Goal: Task Accomplishment & Management: Use online tool/utility

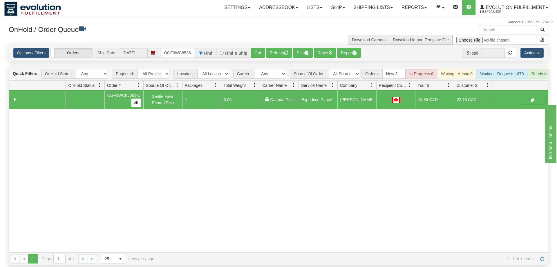
scroll to position [0, 6]
click at [181, 45] on div "Options / Filters Group Shipments Orders Ship Date [DATE] OGF3WC85363-1 Find Fi…" at bounding box center [278, 53] width 539 height 16
click at [175, 48] on input "OGF3WC85363-1" at bounding box center [177, 53] width 35 height 10
type input "OGF3WQqC85363-1"
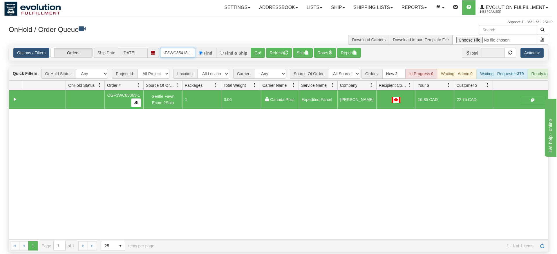
type input "OGF3WC85418-1"
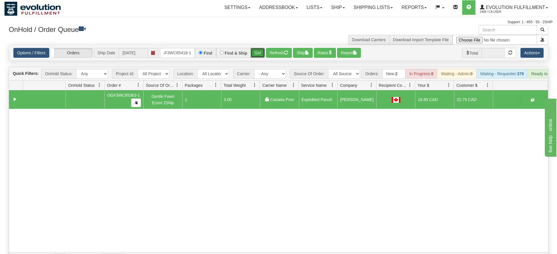
click at [257, 56] on div "Is equal to Is not equal to Contains Does not contains CAD USD EUR ZAR [PERSON_…" at bounding box center [278, 155] width 548 height 220
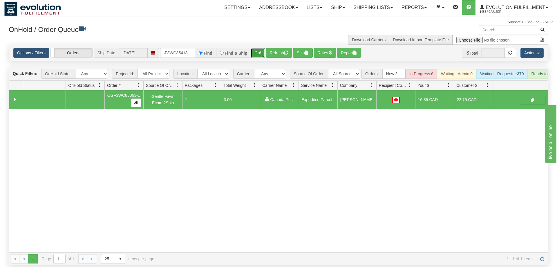
click at [260, 48] on button "Go!" at bounding box center [258, 53] width 14 height 10
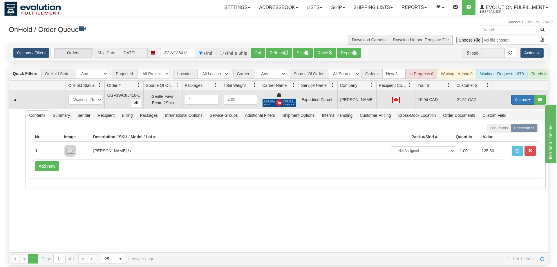
click at [518, 95] on button "Actions" at bounding box center [522, 100] width 23 height 10
click at [504, 131] on span "Ship" at bounding box center [499, 133] width 12 height 5
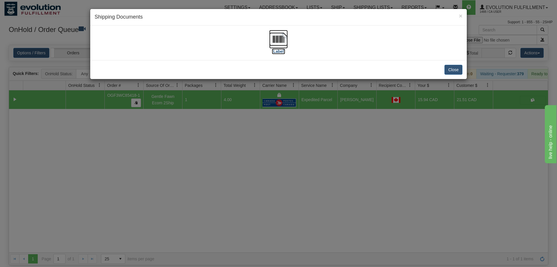
click at [274, 43] on img at bounding box center [278, 39] width 19 height 19
click at [139, 118] on div "× Shipping Documents [Label] Close" at bounding box center [278, 133] width 557 height 267
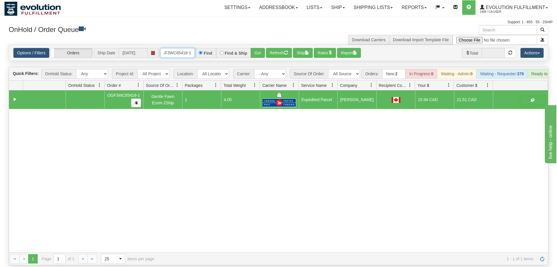
click at [178, 48] on input "OGF3WC85418-1" at bounding box center [177, 53] width 35 height 10
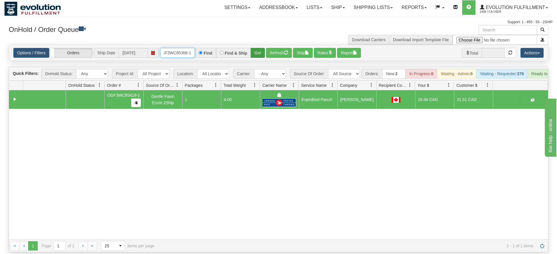
type input "OGF3WC85368-1"
click at [253, 54] on div "Is equal to Is not equal to Contains Does not contains CAD USD EUR ZAR [PERSON_…" at bounding box center [278, 148] width 548 height 207
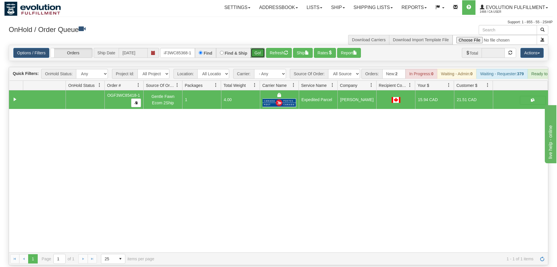
click at [259, 48] on button "Go!" at bounding box center [258, 53] width 14 height 10
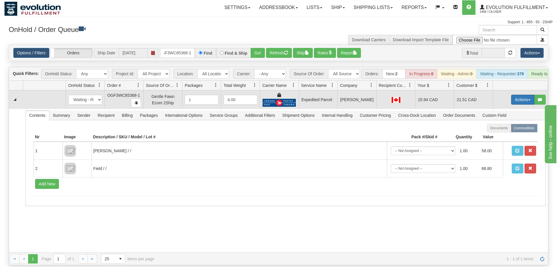
click at [513, 95] on button "Actions" at bounding box center [522, 100] width 23 height 10
click at [501, 131] on span "Ship" at bounding box center [499, 133] width 12 height 5
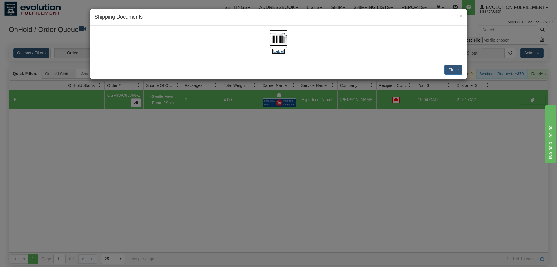
click at [287, 41] on img at bounding box center [278, 39] width 19 height 19
drag, startPoint x: 291, startPoint y: 133, endPoint x: 264, endPoint y: 129, distance: 27.6
click at [294, 133] on div "× Shipping Documents [Label] Close" at bounding box center [278, 133] width 557 height 267
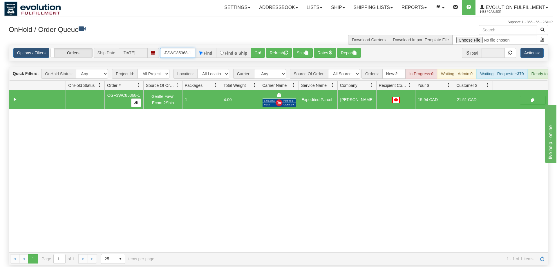
drag, startPoint x: 178, startPoint y: 41, endPoint x: 266, endPoint y: 63, distance: 90.7
click at [178, 48] on input "OGF3WC85368-1" at bounding box center [177, 53] width 35 height 10
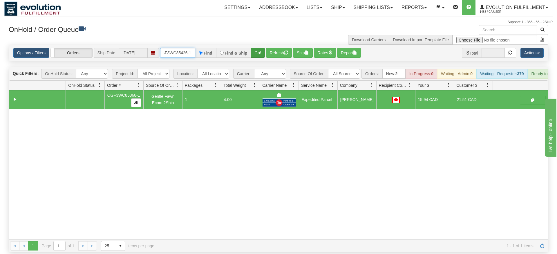
type input "OGF3WC85426-1"
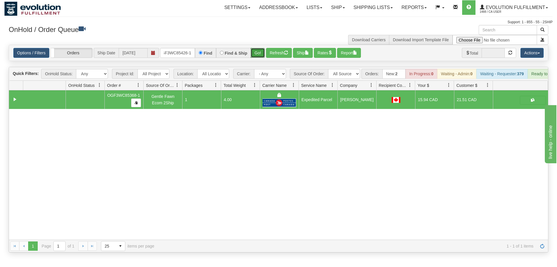
click at [259, 55] on div "Is equal to Is not equal to Contains Does not contains CAD USD EUR ZAR [PERSON_…" at bounding box center [278, 148] width 548 height 207
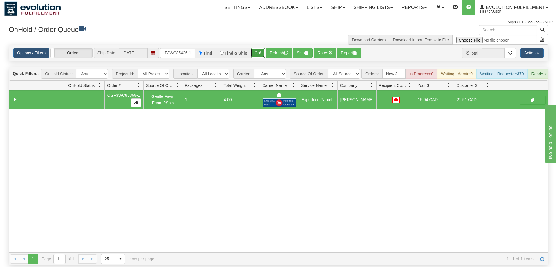
click at [258, 48] on button "Go!" at bounding box center [258, 53] width 14 height 10
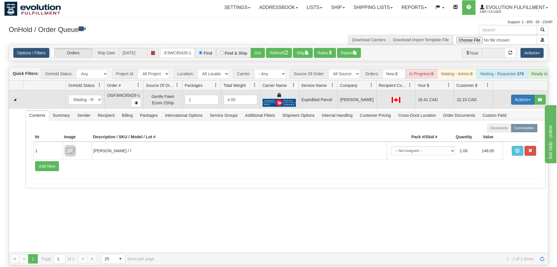
click at [516, 95] on button "Actions" at bounding box center [522, 100] width 23 height 10
click at [503, 131] on span "Ship" at bounding box center [499, 133] width 12 height 5
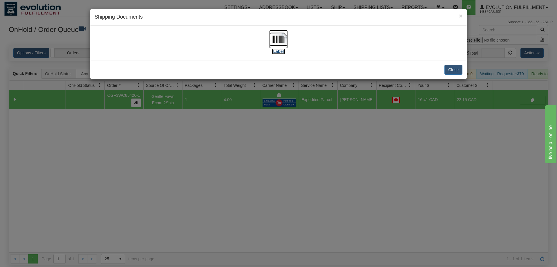
click at [283, 43] on img at bounding box center [278, 39] width 19 height 19
click at [360, 64] on div "Close" at bounding box center [278, 69] width 377 height 19
click at [135, 107] on div "× Shipping Documents [Label] Close" at bounding box center [278, 133] width 557 height 267
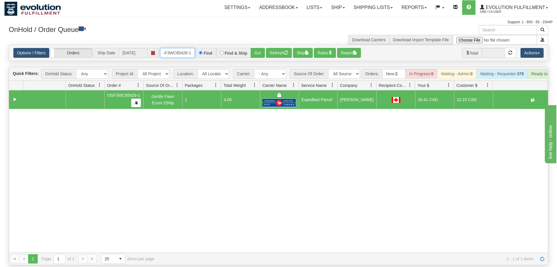
click at [168, 48] on input "OGF3WC85426-1" at bounding box center [177, 53] width 35 height 10
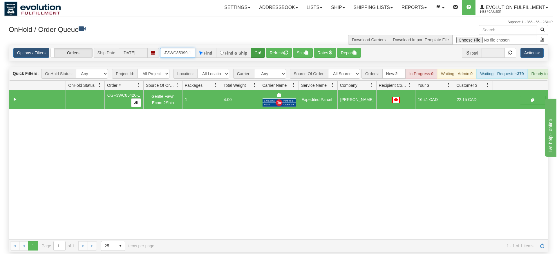
type input "OGF3WC85399-1"
click at [258, 52] on div "Options / Filters Group Shipments Orders Ship Date [DATE] OGF3WC85399-1 Find Fi…" at bounding box center [279, 53] width 540 height 16
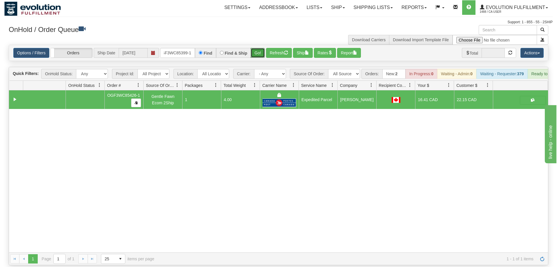
click at [257, 48] on button "Go!" at bounding box center [258, 53] width 14 height 10
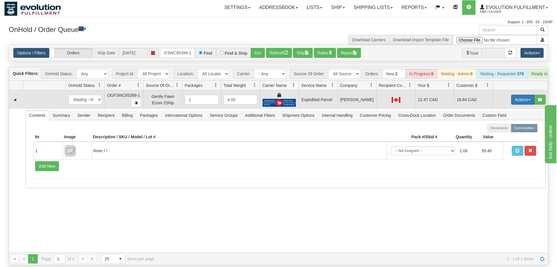
click at [519, 95] on button "Actions" at bounding box center [522, 100] width 23 height 10
click at [503, 131] on span "Ship" at bounding box center [499, 133] width 12 height 5
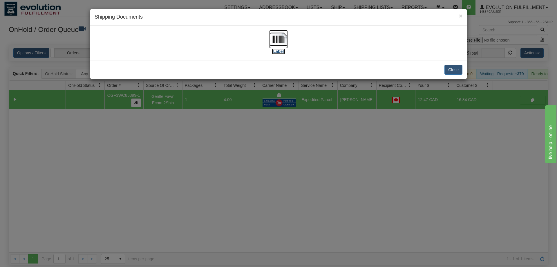
click at [286, 35] on img at bounding box center [278, 39] width 19 height 19
drag, startPoint x: 310, startPoint y: 237, endPoint x: 277, endPoint y: 149, distance: 93.4
click at [311, 234] on div "× Shipping Documents [Label] Close" at bounding box center [278, 133] width 557 height 267
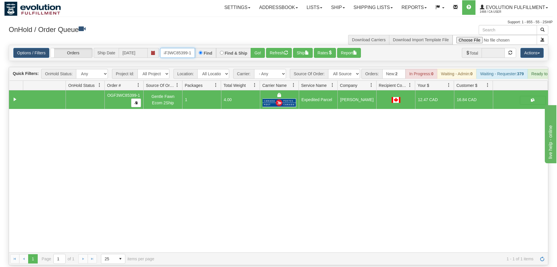
click at [177, 48] on input "OGF3WC85399-1" at bounding box center [177, 53] width 35 height 10
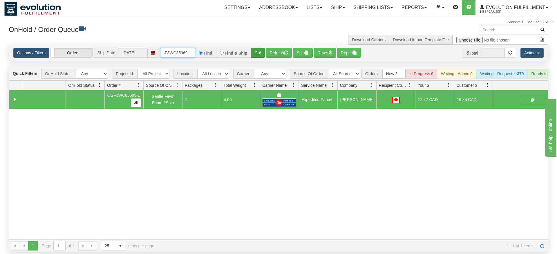
type input "OGF3WC85369-1"
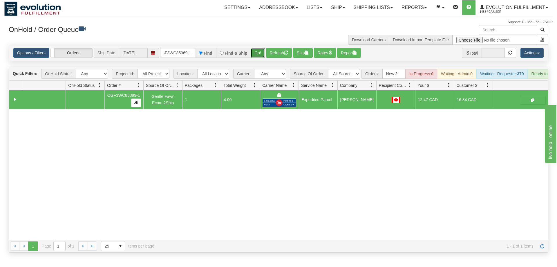
click at [261, 60] on div "Is equal to Is not equal to Contains Does not contains CAD USD EUR ZAR [PERSON_…" at bounding box center [278, 148] width 548 height 207
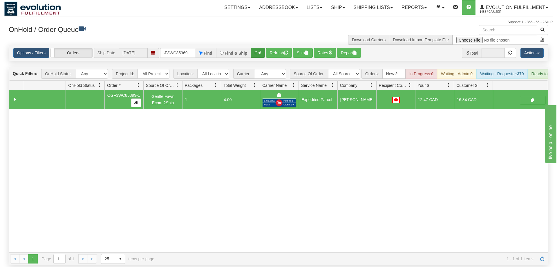
drag, startPoint x: 259, startPoint y: 54, endPoint x: 256, endPoint y: 45, distance: 9.4
click at [259, 53] on div "Is equal to Is not equal to Contains Does not contains CAD USD EUR ZAR [PERSON_…" at bounding box center [278, 155] width 548 height 220
click at [256, 48] on button "Go!" at bounding box center [258, 53] width 14 height 10
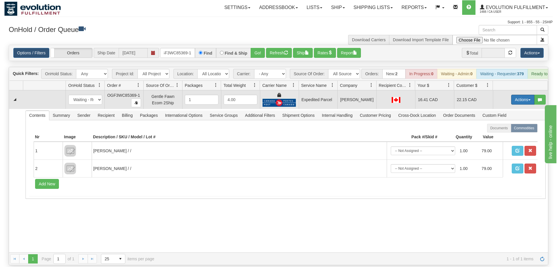
click at [518, 95] on button "Actions" at bounding box center [522, 100] width 23 height 10
click at [504, 131] on span "Ship" at bounding box center [499, 133] width 12 height 5
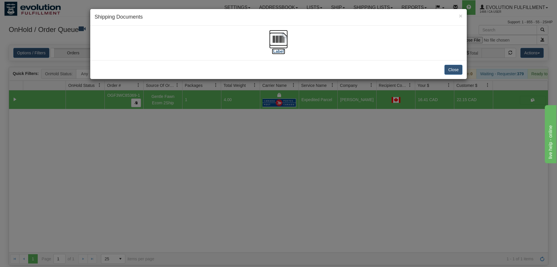
click at [270, 47] on img at bounding box center [278, 39] width 19 height 19
drag, startPoint x: 195, startPoint y: 183, endPoint x: 196, endPoint y: 156, distance: 26.7
click at [195, 183] on div "× Shipping Documents [Label] Close" at bounding box center [278, 133] width 557 height 267
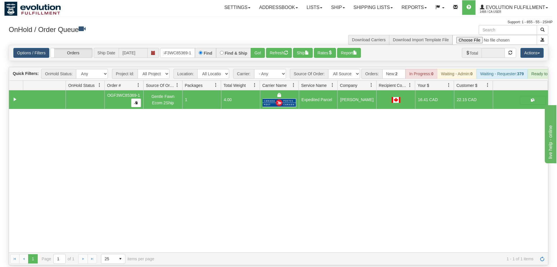
click at [186, 45] on div "Options / Filters Group Shipments Orders Ship Date [DATE] OGF3WC85369-1 Find Fi…" at bounding box center [278, 53] width 539 height 16
click at [185, 48] on input "OGF3WC85369-1" at bounding box center [177, 53] width 35 height 10
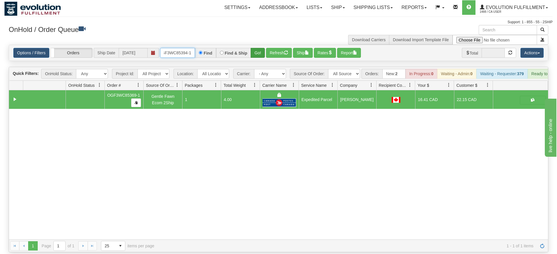
type input "OGF3WC85394-1"
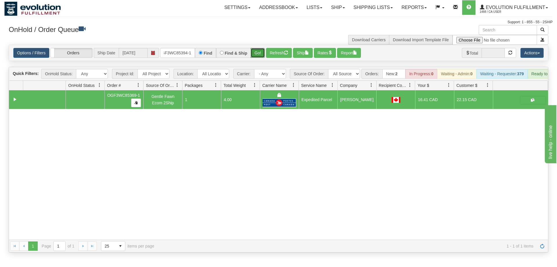
click at [252, 57] on div "Is equal to Is not equal to Contains Does not contains CAD USD EUR ZAR [PERSON_…" at bounding box center [278, 148] width 548 height 207
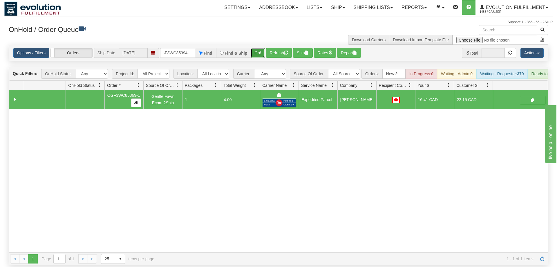
click at [256, 48] on button "Go!" at bounding box center [258, 53] width 14 height 10
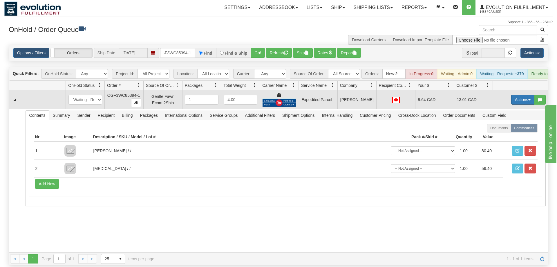
click at [531, 95] on button "Actions" at bounding box center [522, 100] width 23 height 10
click at [505, 129] on link "Ship" at bounding box center [511, 133] width 46 height 8
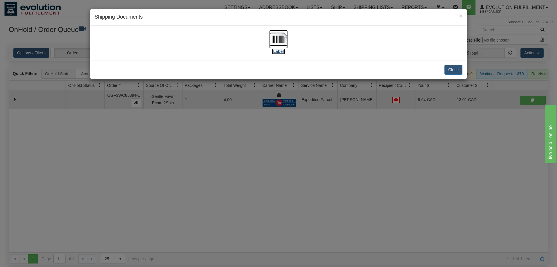
click at [285, 39] on img at bounding box center [278, 39] width 19 height 19
click at [371, 178] on div "× Shipping Documents [Label] Close" at bounding box center [278, 133] width 557 height 267
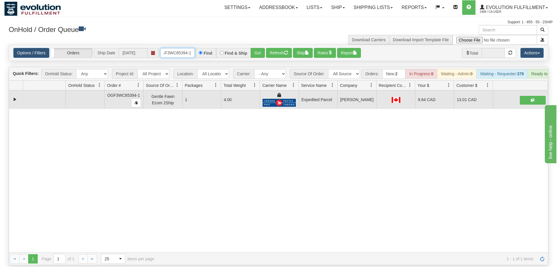
click at [191, 48] on input "OGF3WC85394-1" at bounding box center [177, 53] width 35 height 10
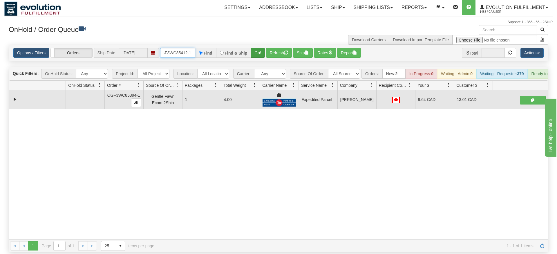
type input "OGF3WC85412-1"
click at [262, 57] on div "Is equal to Is not equal to Contains Does not contains CAD USD EUR ZAR [PERSON_…" at bounding box center [278, 148] width 548 height 207
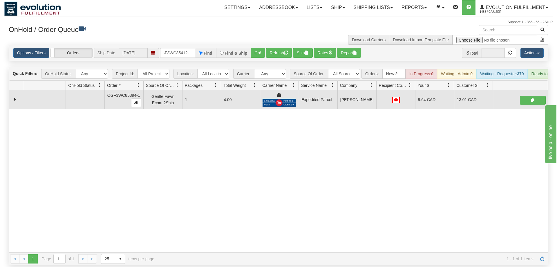
click at [262, 45] on div "Options / Filters Group Shipments Orders Ship Date [DATE] OGF3WC85412-1 Find Fi…" at bounding box center [278, 53] width 539 height 16
click at [259, 48] on button "Go!" at bounding box center [258, 53] width 14 height 10
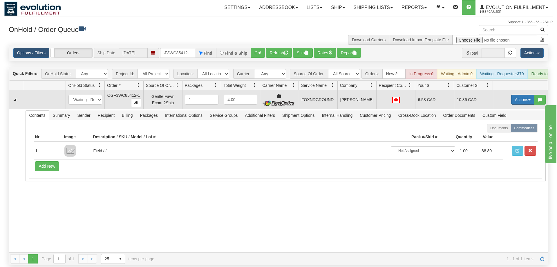
click at [528, 95] on button "Actions" at bounding box center [522, 100] width 23 height 10
click at [506, 129] on link "Ship" at bounding box center [511, 133] width 46 height 8
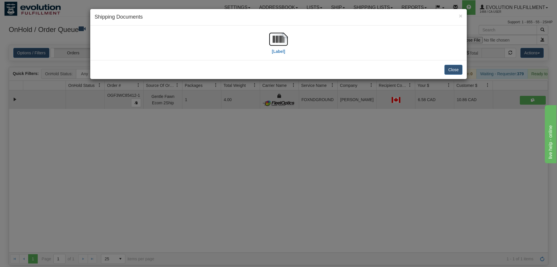
click at [269, 42] on div "[Label]" at bounding box center [279, 43] width 368 height 26
click at [298, 41] on div "[Label]" at bounding box center [279, 43] width 368 height 26
click at [290, 26] on div "[Label]" at bounding box center [278, 43] width 377 height 35
click at [270, 46] on img at bounding box center [278, 39] width 19 height 19
drag, startPoint x: 191, startPoint y: 181, endPoint x: 195, endPoint y: 177, distance: 5.4
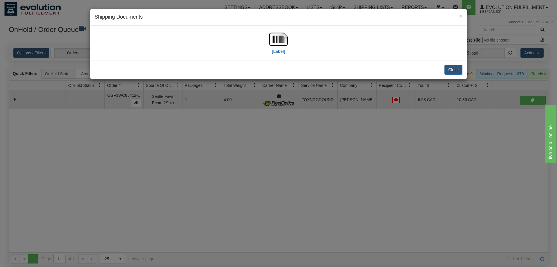
click at [195, 177] on div "× Shipping Documents [Label] Close" at bounding box center [278, 133] width 557 height 267
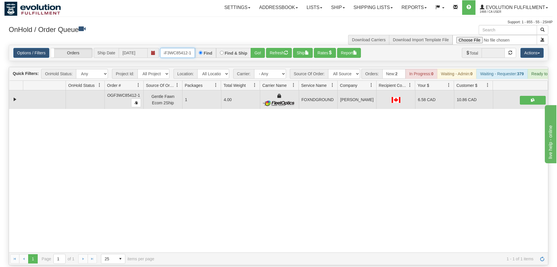
click at [186, 48] on input "OGF3WC85412-1" at bounding box center [177, 53] width 35 height 10
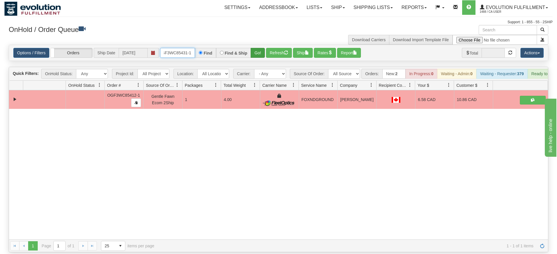
type input "OGF3WC85431-1"
click at [261, 57] on div "Is equal to Is not equal to Contains Does not contains CAD USD EUR ZAR [PERSON_…" at bounding box center [278, 148] width 548 height 207
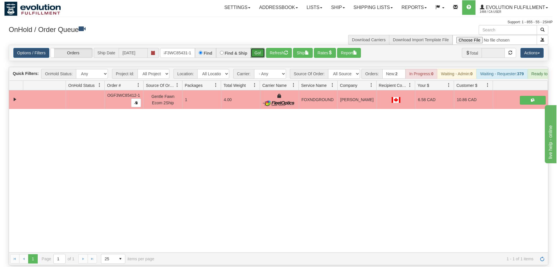
click at [260, 48] on button "Go!" at bounding box center [258, 53] width 14 height 10
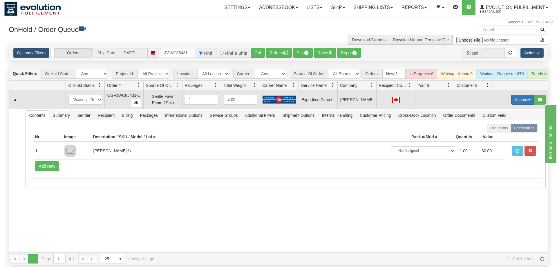
click at [522, 95] on button "Actions" at bounding box center [522, 100] width 23 height 10
click at [503, 123] on span "Rate All Services" at bounding box center [510, 125] width 35 height 5
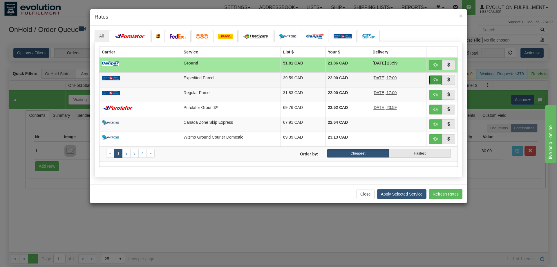
click at [434, 77] on button "button" at bounding box center [435, 80] width 13 height 10
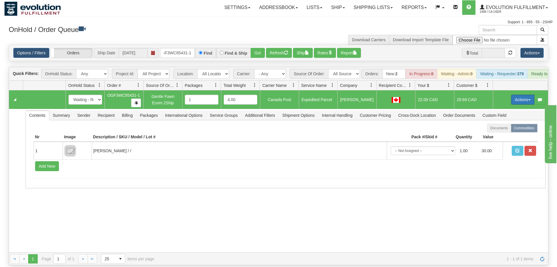
click at [516, 95] on button "Actions" at bounding box center [522, 100] width 23 height 10
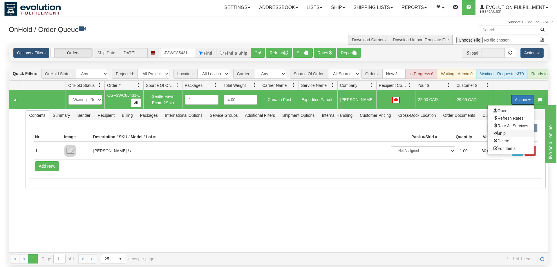
click at [502, 131] on span "Ship" at bounding box center [499, 133] width 12 height 5
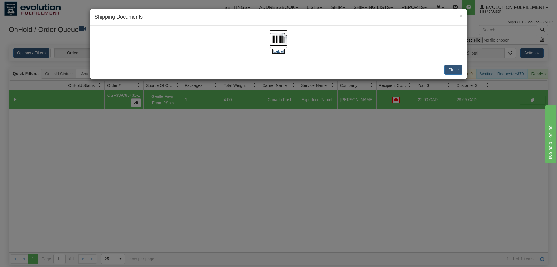
click at [282, 37] on img at bounding box center [278, 39] width 19 height 19
click at [206, 173] on div "× Shipping Documents [Label] Close" at bounding box center [278, 133] width 557 height 267
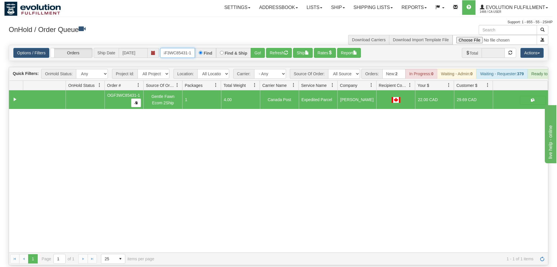
click at [180, 48] on input "OGF3WC85431-1" at bounding box center [177, 53] width 35 height 10
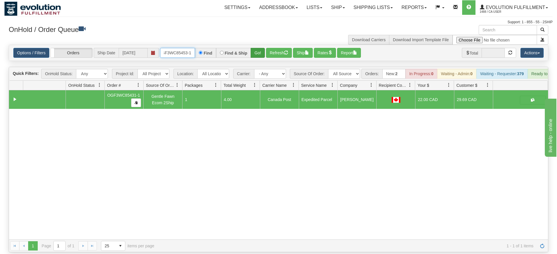
type input "OGF3WC85453-1"
drag, startPoint x: 261, startPoint y: 44, endPoint x: 260, endPoint y: 49, distance: 5.3
click at [261, 56] on div "Is equal to Is not equal to Contains Does not contains CAD USD EUR ZAR [PERSON_…" at bounding box center [278, 148] width 548 height 207
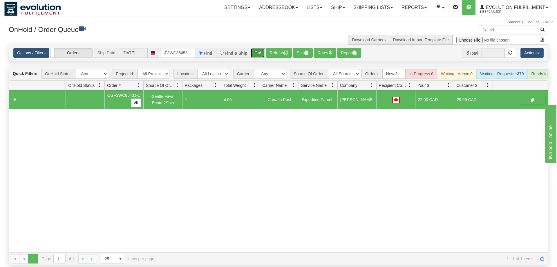
click at [259, 48] on button "Go!" at bounding box center [258, 53] width 14 height 10
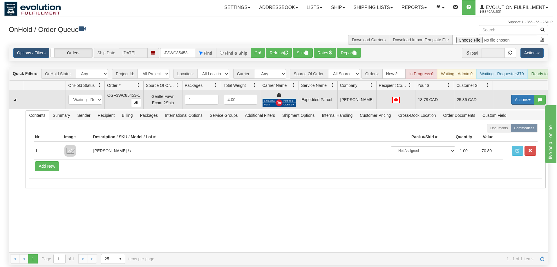
click at [520, 95] on button "Actions" at bounding box center [522, 100] width 23 height 10
click at [508, 129] on link "Ship" at bounding box center [511, 133] width 46 height 8
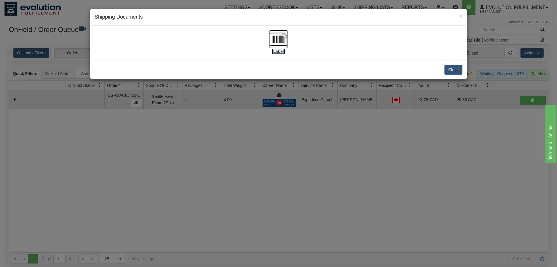
click at [285, 41] on img at bounding box center [278, 39] width 19 height 19
click at [303, 106] on div "× Shipping Documents [Label] Close" at bounding box center [278, 133] width 557 height 267
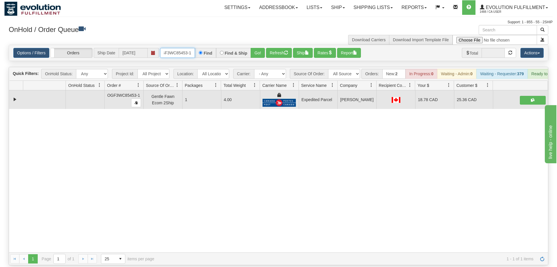
click at [173, 48] on input "OGF3WC85453-1" at bounding box center [177, 53] width 35 height 10
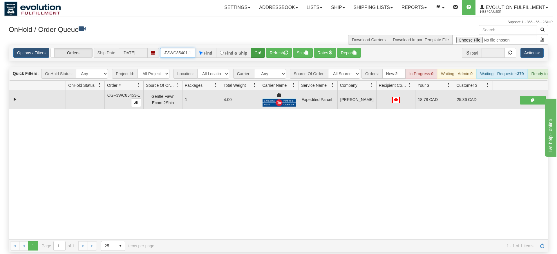
type input "OGF3WC85401-1"
click at [255, 58] on div "Is equal to Is not equal to Contains Does not contains CAD USD EUR ZAR [PERSON_…" at bounding box center [278, 148] width 548 height 207
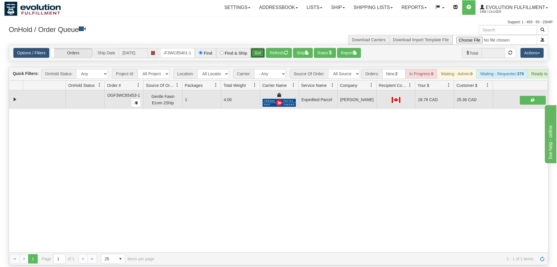
click at [255, 48] on button "Go!" at bounding box center [258, 53] width 14 height 10
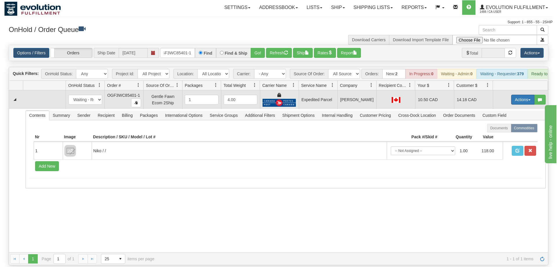
click at [522, 95] on button "Actions" at bounding box center [522, 100] width 23 height 10
click at [500, 131] on span "Ship" at bounding box center [499, 133] width 12 height 5
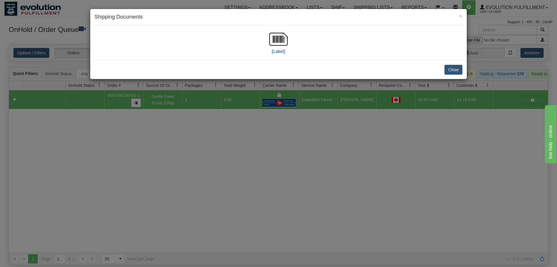
click at [265, 38] on div "[Label]" at bounding box center [279, 43] width 368 height 26
click at [270, 41] on img at bounding box center [278, 39] width 19 height 19
drag, startPoint x: 276, startPoint y: 120, endPoint x: 191, endPoint y: 58, distance: 104.7
click at [276, 120] on div "× Shipping Documents [Label] Close" at bounding box center [278, 133] width 557 height 267
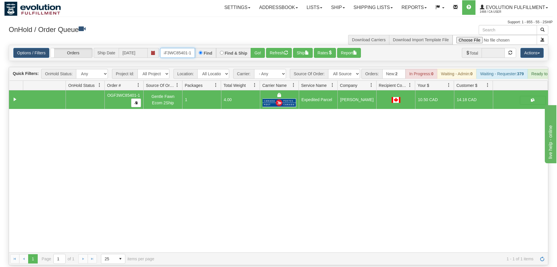
click at [178, 48] on input "OGF3WC85401-1" at bounding box center [177, 53] width 35 height 10
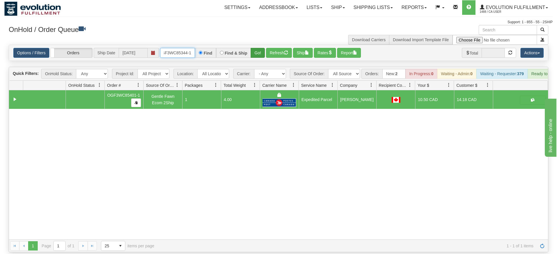
type input "OGF3WC85344-1"
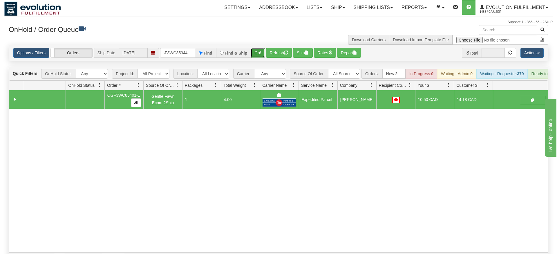
click at [262, 55] on div "Is equal to Is not equal to Contains Does not contains CAD USD EUR ZAR [PERSON_…" at bounding box center [278, 155] width 548 height 220
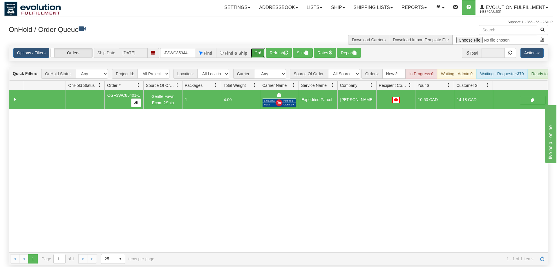
click at [261, 48] on button "Go!" at bounding box center [258, 53] width 14 height 10
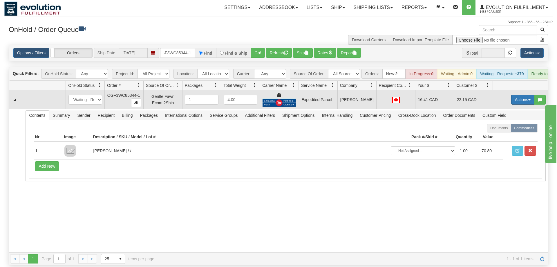
click at [513, 95] on button "Actions" at bounding box center [522, 100] width 23 height 10
click at [505, 129] on link "Ship" at bounding box center [511, 133] width 46 height 8
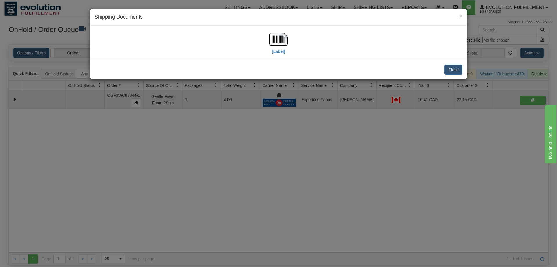
click at [294, 40] on div "[Label]" at bounding box center [279, 43] width 368 height 26
click at [281, 44] on img at bounding box center [278, 39] width 19 height 19
click at [343, 126] on div "× Shipping Documents [Label] Close" at bounding box center [278, 133] width 557 height 267
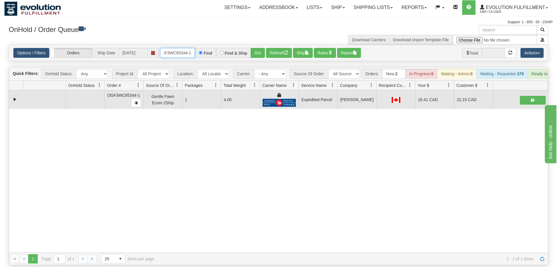
click at [177, 49] on input "OGF3WC85344-1" at bounding box center [177, 53] width 35 height 10
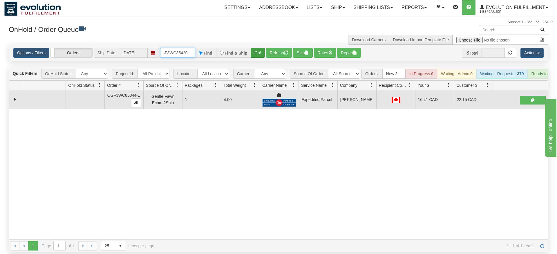
type input "OGF3WC85420-1"
click at [257, 55] on div "Is equal to Is not equal to Contains Does not contains CAD USD EUR ZAR [PERSON_…" at bounding box center [278, 148] width 548 height 207
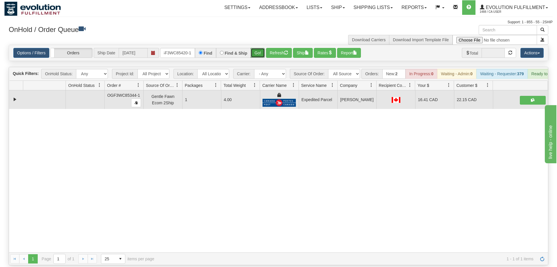
click at [262, 48] on button "Go!" at bounding box center [258, 53] width 14 height 10
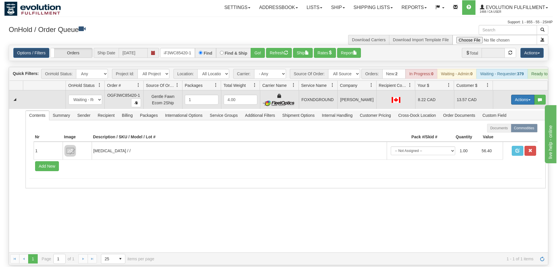
click at [511, 95] on button "Actions" at bounding box center [522, 100] width 23 height 10
click at [501, 131] on span "Ship" at bounding box center [499, 133] width 12 height 5
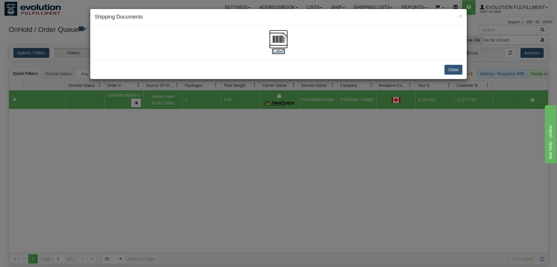
click at [281, 47] on img at bounding box center [278, 39] width 19 height 19
drag, startPoint x: 383, startPoint y: 59, endPoint x: 361, endPoint y: 6, distance: 57.2
click at [383, 56] on div "[Label]" at bounding box center [278, 43] width 377 height 35
click at [157, 126] on div "× Shipping Documents [Label] Close" at bounding box center [278, 133] width 557 height 267
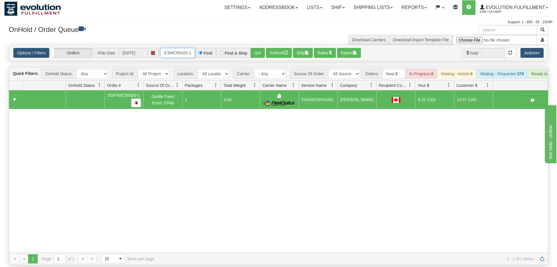
click at [183, 48] on input "OGF3WC85420-1" at bounding box center [177, 53] width 35 height 10
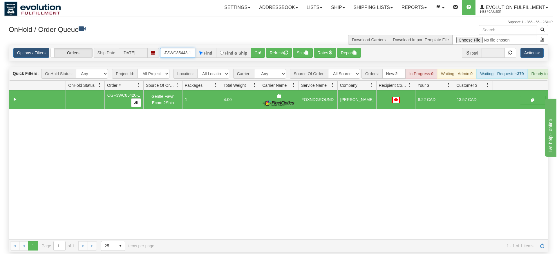
type input "OGF3WC85443-1"
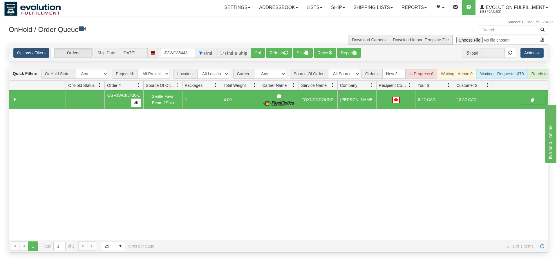
click at [259, 52] on div "Options / Filters Group Shipments Orders Ship Date [DATE] OGF3WC85443-1 Find Fi…" at bounding box center [278, 53] width 539 height 16
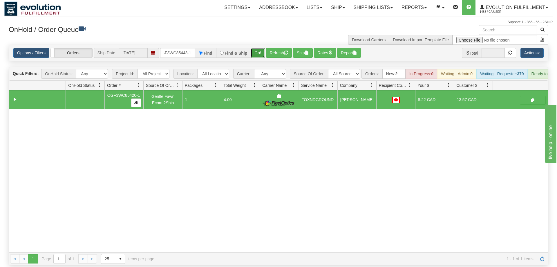
click at [258, 48] on button "Go!" at bounding box center [258, 53] width 14 height 10
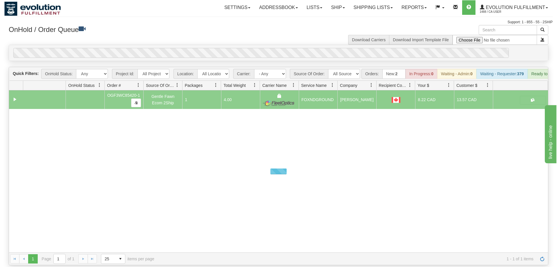
click at [259, 48] on div "0" at bounding box center [261, 53] width 496 height 10
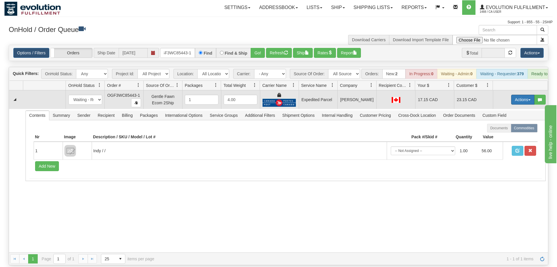
click at [523, 95] on button "Actions" at bounding box center [522, 100] width 23 height 10
click at [506, 129] on link "Ship" at bounding box center [511, 133] width 46 height 8
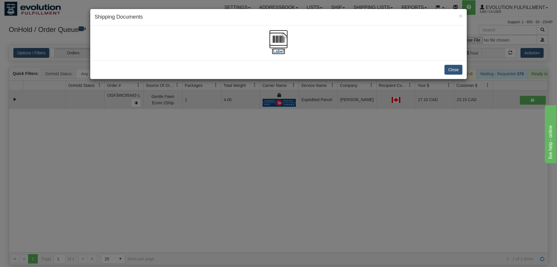
click at [283, 48] on img at bounding box center [278, 39] width 19 height 19
drag, startPoint x: 207, startPoint y: 174, endPoint x: 198, endPoint y: 83, distance: 91.2
click at [207, 173] on div "× Shipping Documents [Label] Close" at bounding box center [278, 133] width 557 height 267
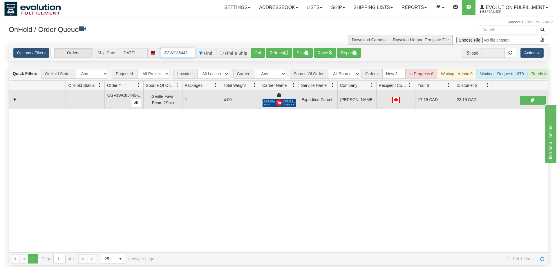
click at [183, 48] on input "OGF3WC85443-1" at bounding box center [177, 53] width 35 height 10
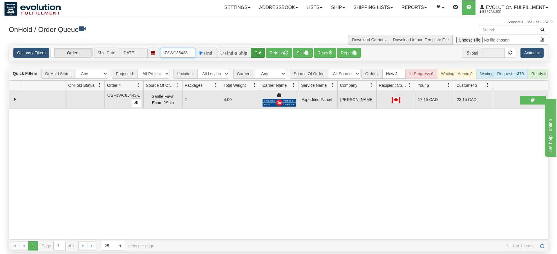
type input "OGF3WC85433-1"
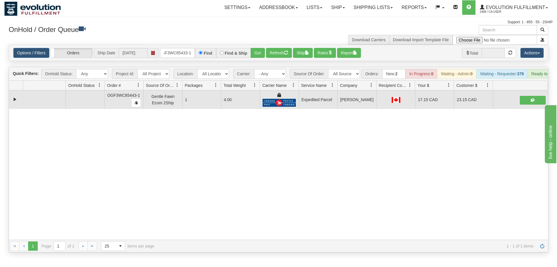
drag, startPoint x: 252, startPoint y: 46, endPoint x: 255, endPoint y: 53, distance: 8.0
click at [253, 59] on div "Is equal to Is not equal to Contains Does not contains CAD USD EUR ZAR [PERSON_…" at bounding box center [278, 148] width 548 height 207
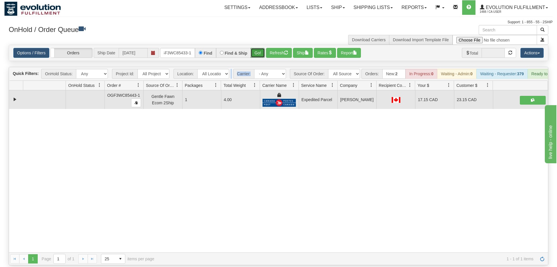
click at [258, 48] on button "Go!" at bounding box center [258, 53] width 14 height 10
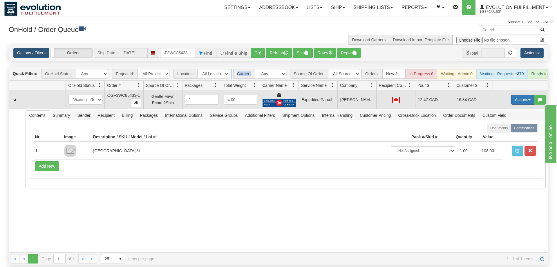
click at [517, 95] on button "Actions" at bounding box center [522, 100] width 23 height 10
click at [503, 131] on span "Ship" at bounding box center [499, 133] width 12 height 5
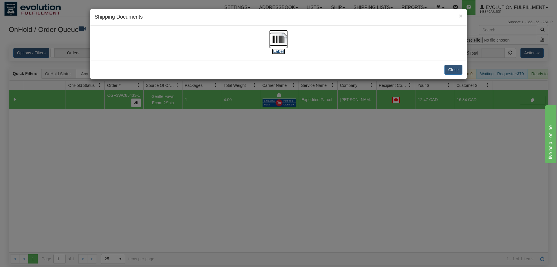
click at [272, 48] on img at bounding box center [278, 39] width 19 height 19
click at [280, 175] on div "× Shipping Documents [Label] Close" at bounding box center [278, 133] width 557 height 267
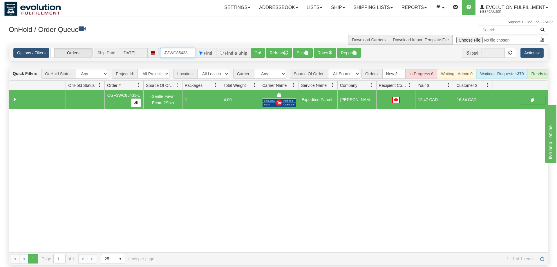
click at [182, 48] on input "OGF3WC85433-1" at bounding box center [177, 53] width 35 height 10
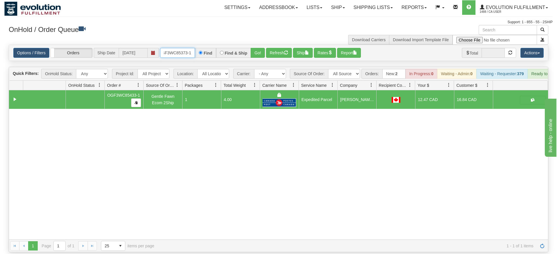
type input "OGF3WC85373-1"
drag, startPoint x: 255, startPoint y: 49, endPoint x: 258, endPoint y: 57, distance: 8.8
click at [256, 60] on div "Is equal to Is not equal to Contains Does not contains CAD USD EUR ZAR [PERSON_…" at bounding box center [278, 148] width 548 height 207
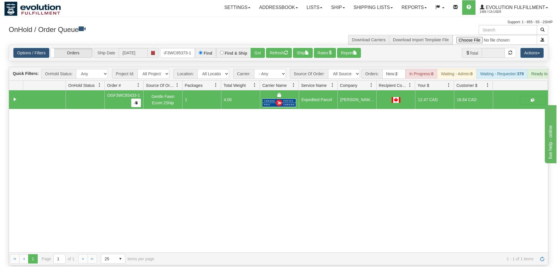
click at [260, 50] on div "Options / Filters Group Shipments Orders Ship Date [DATE] OGF3WC85373-1 Find Fi…" at bounding box center [278, 53] width 539 height 16
click at [261, 48] on button "Go!" at bounding box center [258, 53] width 14 height 10
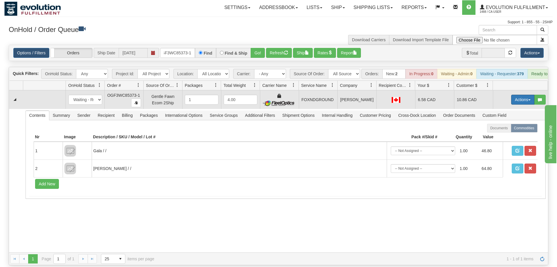
click at [531, 95] on button "Actions" at bounding box center [522, 100] width 23 height 10
click at [504, 129] on link "Ship" at bounding box center [511, 133] width 46 height 8
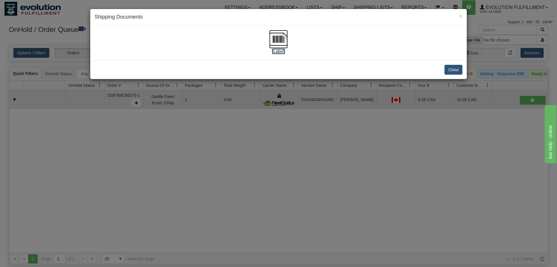
click at [276, 43] on img at bounding box center [278, 39] width 19 height 19
drag, startPoint x: 189, startPoint y: 232, endPoint x: 195, endPoint y: 224, distance: 9.5
click at [195, 227] on div "× Shipping Documents [Label] Close" at bounding box center [278, 133] width 557 height 267
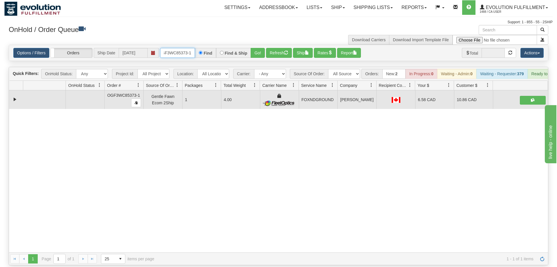
click at [181, 49] on input "OGF3WC85373-1" at bounding box center [177, 53] width 35 height 10
click at [172, 48] on input "OGF3WC85373-1" at bounding box center [177, 53] width 35 height 10
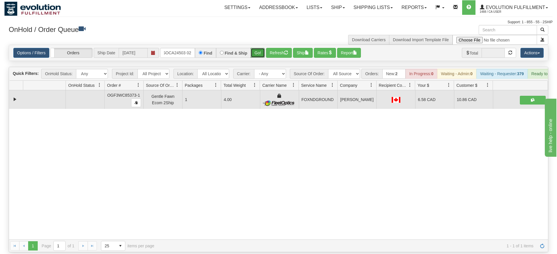
click at [257, 53] on div "Is equal to Is not equal to Contains Does not contains CAD USD EUR ZAR [PERSON_…" at bounding box center [278, 148] width 548 height 207
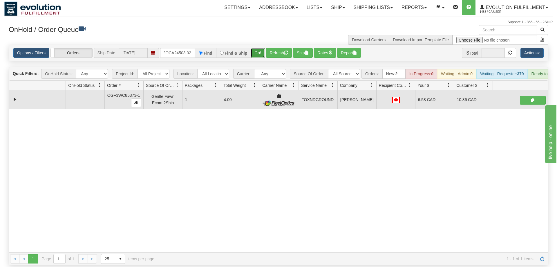
click at [258, 48] on button "Go!" at bounding box center [258, 53] width 14 height 10
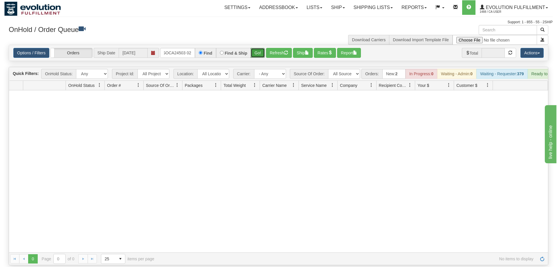
click at [264, 48] on button "Go!" at bounding box center [258, 53] width 14 height 10
drag, startPoint x: 186, startPoint y: 46, endPoint x: 386, endPoint y: 57, distance: 200.8
click at [195, 57] on input "OMOYSOCA24503 02" at bounding box center [177, 53] width 35 height 10
type input "OMOYSOCA24503"
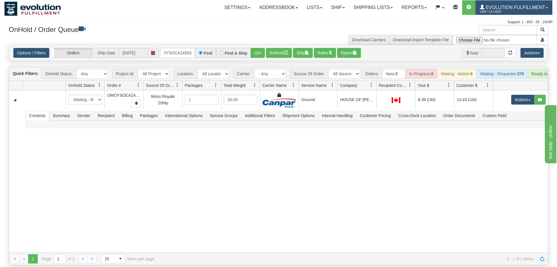
scroll to position [0, 8]
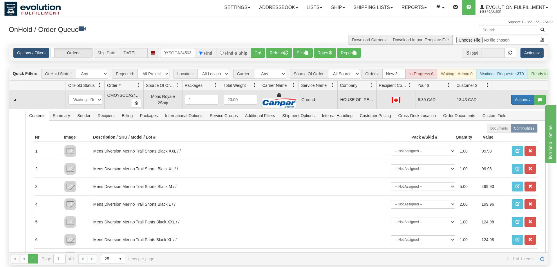
click at [518, 95] on button "Actions" at bounding box center [522, 100] width 23 height 10
click at [506, 129] on link "Ship" at bounding box center [511, 133] width 46 height 8
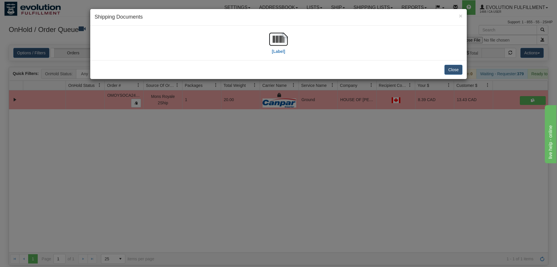
click at [288, 38] on div "[Label]" at bounding box center [279, 43] width 368 height 26
click at [280, 41] on img at bounding box center [278, 39] width 19 height 19
click at [276, 133] on div "× Shipping Documents [Label] Close" at bounding box center [278, 133] width 557 height 267
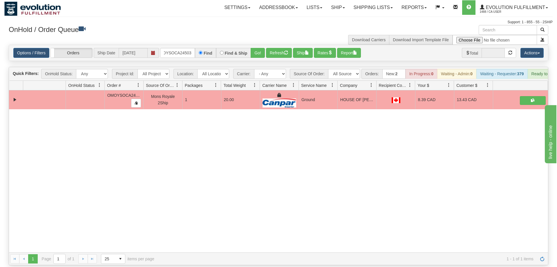
click at [170, 34] on div "OnHold / Order Queue" at bounding box center [141, 30] width 274 height 11
click at [171, 48] on input "OMOYSOCA24503" at bounding box center [177, 53] width 35 height 10
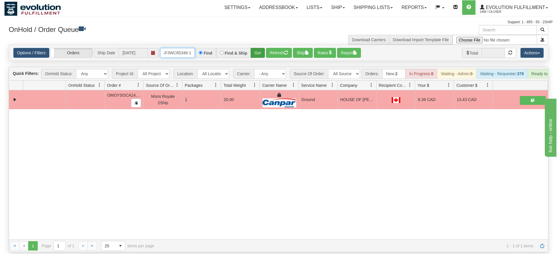
type input "OGF3WC85348-1"
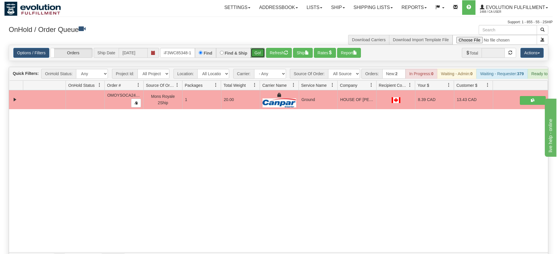
click at [255, 59] on div "Is equal to Is not equal to Contains Does not contains CAD USD EUR ZAR [PERSON_…" at bounding box center [278, 155] width 548 height 220
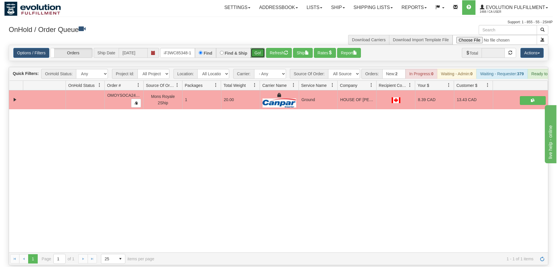
click at [264, 48] on button "Go!" at bounding box center [258, 53] width 14 height 10
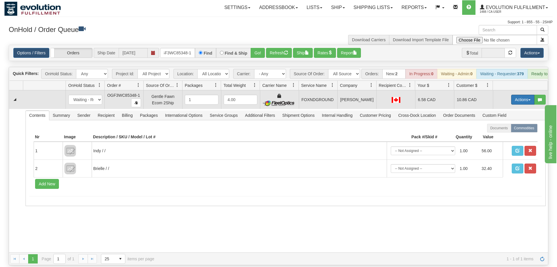
click at [528, 95] on button "Actions" at bounding box center [522, 100] width 23 height 10
click at [495, 131] on span "Ship" at bounding box center [499, 133] width 12 height 5
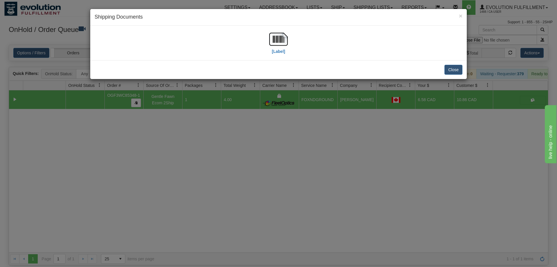
click at [288, 40] on div "[Label]" at bounding box center [279, 43] width 368 height 26
click at [275, 38] on img at bounding box center [278, 39] width 19 height 19
click at [231, 128] on div "× Shipping Documents [Label] Close" at bounding box center [278, 133] width 557 height 267
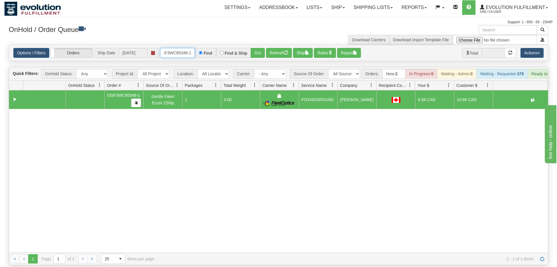
click at [177, 48] on input "OGF3WC85348-1" at bounding box center [177, 53] width 35 height 10
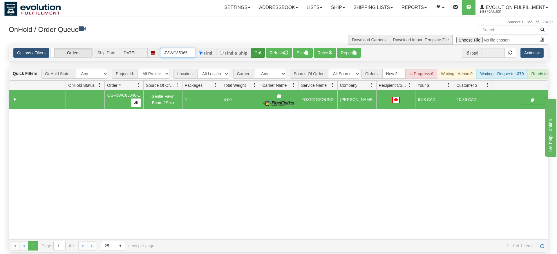
type input "OGF3WC85365-1"
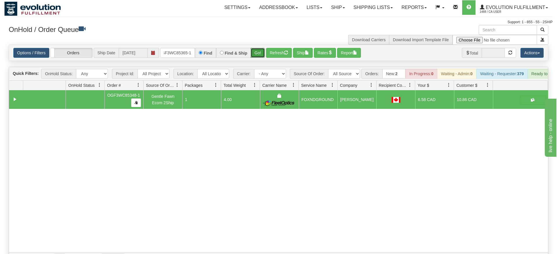
click at [258, 56] on div "Is equal to Is not equal to Contains Does not contains CAD USD EUR ZAR [PERSON_…" at bounding box center [278, 155] width 548 height 220
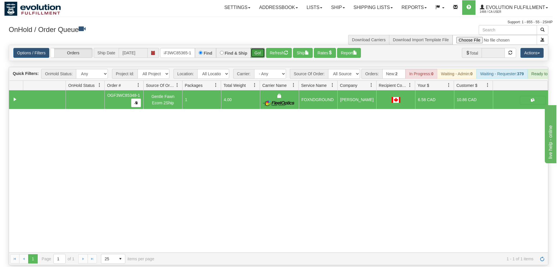
click at [259, 48] on button "Go!" at bounding box center [258, 53] width 14 height 10
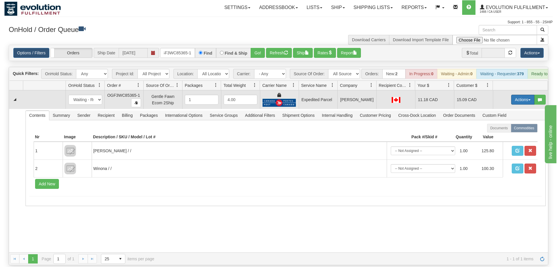
drag, startPoint x: 547, startPoint y: 95, endPoint x: 533, endPoint y: 92, distance: 14.5
click at [545, 94] on td "Actions Open Refresh Rates Rate All Services Ship Delete Edit Items" at bounding box center [520, 99] width 55 height 19
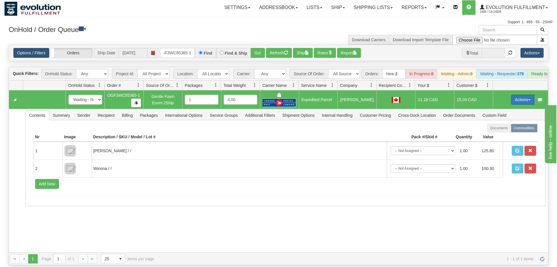
click at [531, 95] on button "Actions" at bounding box center [522, 100] width 23 height 10
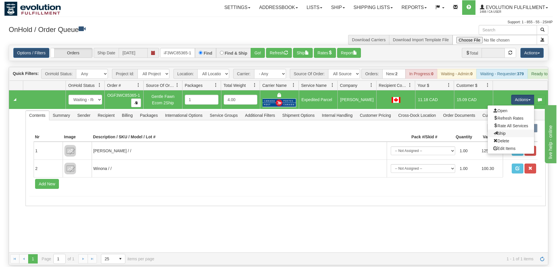
click at [506, 129] on link "Ship" at bounding box center [511, 133] width 46 height 8
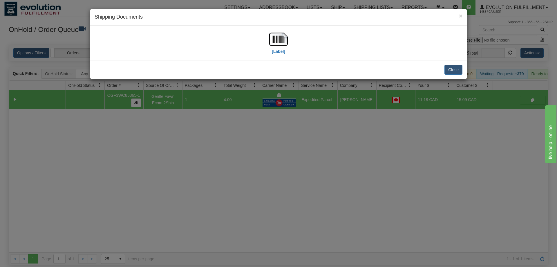
click at [269, 26] on div "[Label]" at bounding box center [278, 43] width 377 height 35
click at [272, 37] on img at bounding box center [278, 39] width 19 height 19
drag, startPoint x: 218, startPoint y: 171, endPoint x: 168, endPoint y: 66, distance: 116.2
click at [224, 165] on div "× Shipping Documents [Label] Close" at bounding box center [278, 133] width 557 height 267
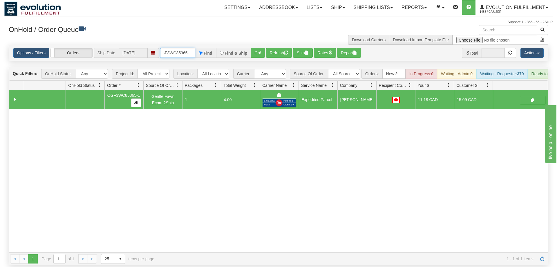
click at [181, 48] on input "OGF3WC85365-1" at bounding box center [177, 53] width 35 height 10
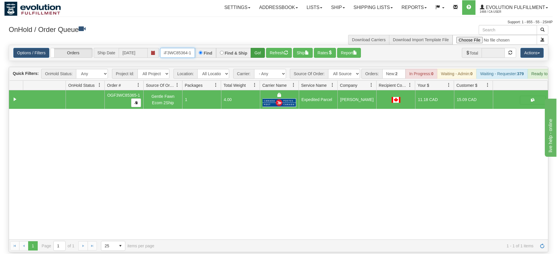
type input "oGF3WC85364-1"
click at [261, 53] on div "Is equal to Is not equal to Contains Does not contains CAD USD EUR ZAR [PERSON_…" at bounding box center [278, 148] width 548 height 207
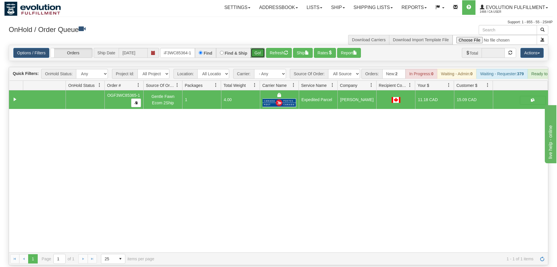
click at [261, 48] on button "Go!" at bounding box center [258, 53] width 14 height 10
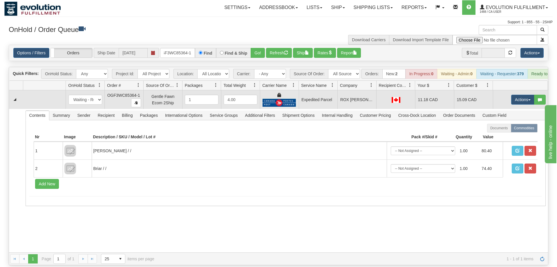
click at [522, 97] on td "Actions Open Refresh Rates Rate All Services Ship Delete Edit Items" at bounding box center [520, 99] width 55 height 19
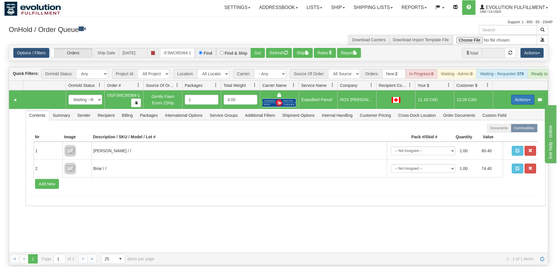
click at [526, 95] on button "Actions" at bounding box center [522, 100] width 23 height 10
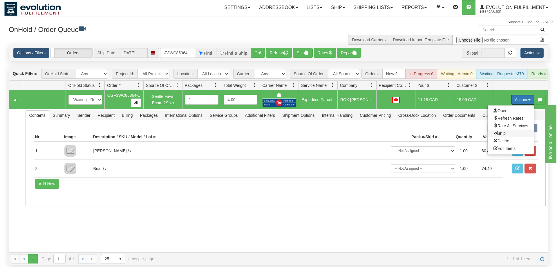
click at [501, 131] on span "Ship" at bounding box center [499, 133] width 12 height 5
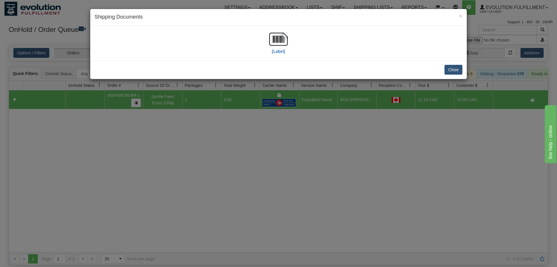
click at [258, 32] on div "[Label]" at bounding box center [279, 43] width 368 height 26
click at [270, 45] on img at bounding box center [278, 39] width 19 height 19
drag, startPoint x: 244, startPoint y: 149, endPoint x: 190, endPoint y: 89, distance: 80.1
click at [244, 148] on div "× Shipping Documents [Label] Close" at bounding box center [278, 133] width 557 height 267
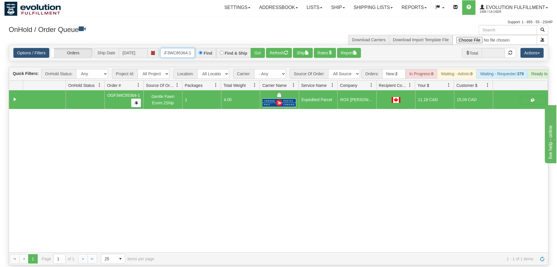
click at [180, 48] on input "oGF3WC85364-1" at bounding box center [177, 53] width 35 height 10
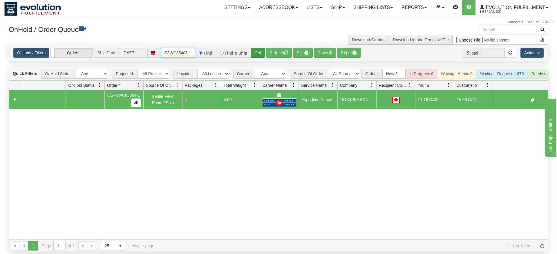
type input "OGF3WC85403-1"
click at [261, 58] on div "Is equal to Is not equal to Contains Does not contains CAD USD EUR ZAR [PERSON_…" at bounding box center [278, 148] width 548 height 207
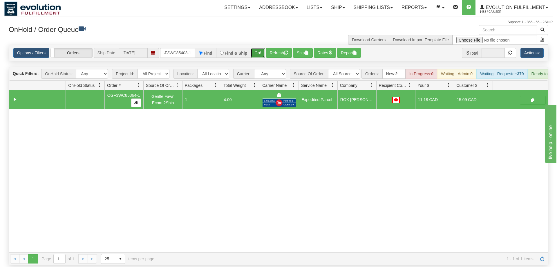
click at [261, 48] on button "Go!" at bounding box center [258, 53] width 14 height 10
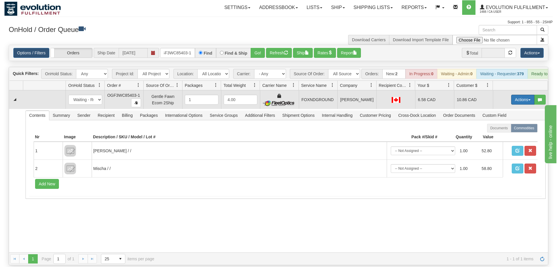
click at [514, 95] on button "Actions" at bounding box center [522, 100] width 23 height 10
click at [504, 131] on span "Ship" at bounding box center [499, 133] width 12 height 5
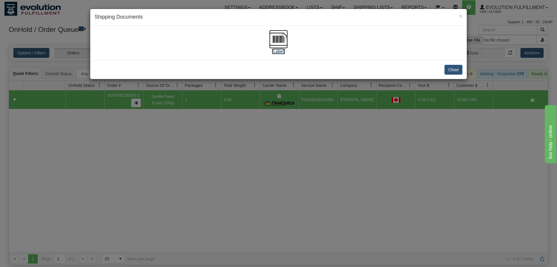
click at [281, 46] on img at bounding box center [278, 39] width 19 height 19
drag, startPoint x: 280, startPoint y: 120, endPoint x: 184, endPoint y: 44, distance: 123.1
click at [280, 119] on div "× Shipping Documents [Label] Close" at bounding box center [278, 133] width 557 height 267
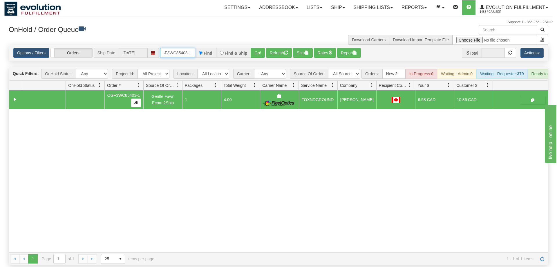
click at [183, 48] on input "OGF3WC85403-1" at bounding box center [177, 53] width 35 height 10
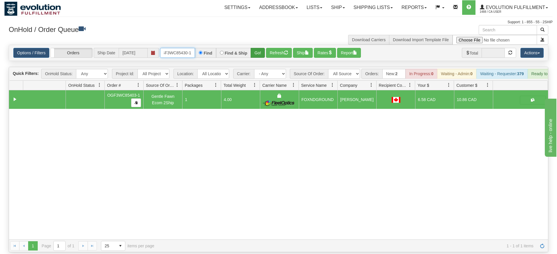
type input "OGF3WC85430-1"
click at [254, 58] on div "Is equal to Is not equal to Contains Does not contains CAD USD EUR ZAR [PERSON_…" at bounding box center [278, 148] width 548 height 207
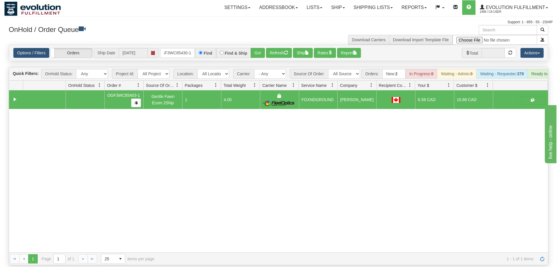
click at [254, 51] on div "Options / Filters Group Shipments Orders Ship Date [DATE] OGF3WC85430-1 Find Fi…" at bounding box center [278, 53] width 539 height 16
click at [255, 49] on button "Go!" at bounding box center [258, 53] width 14 height 10
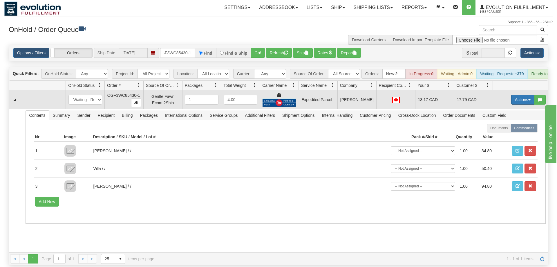
click at [527, 95] on button "Actions" at bounding box center [522, 100] width 23 height 10
click at [499, 131] on span "Ship" at bounding box center [499, 133] width 12 height 5
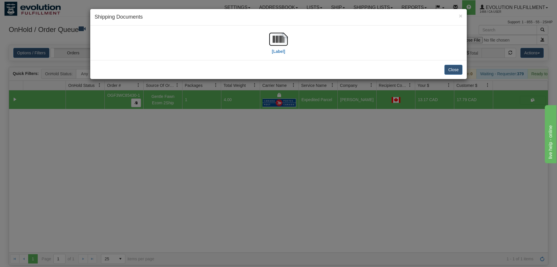
click at [287, 52] on div "[Label]" at bounding box center [278, 43] width 19 height 26
click at [281, 47] on img at bounding box center [278, 39] width 19 height 19
drag, startPoint x: 295, startPoint y: 168, endPoint x: 209, endPoint y: 21, distance: 169.8
click at [296, 160] on div "× Shipping Documents [Label] Close" at bounding box center [278, 133] width 557 height 267
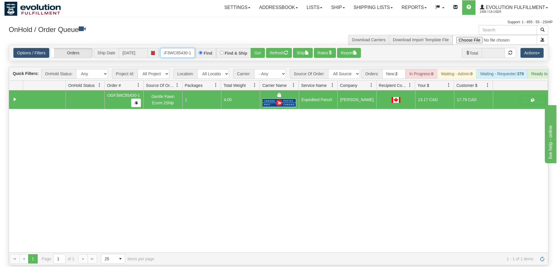
click at [186, 48] on input "OGF3WC85430-1" at bounding box center [177, 53] width 35 height 10
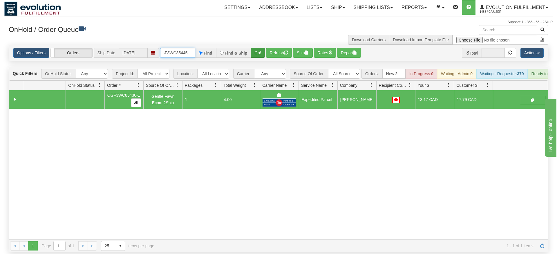
type input "OGF3WC85445-1"
click at [261, 57] on div "Is equal to Is not equal to Contains Does not contains CAD USD EUR ZAR [PERSON_…" at bounding box center [278, 148] width 548 height 207
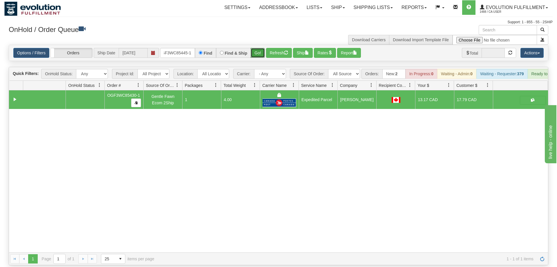
click at [255, 48] on button "Go!" at bounding box center [258, 53] width 14 height 10
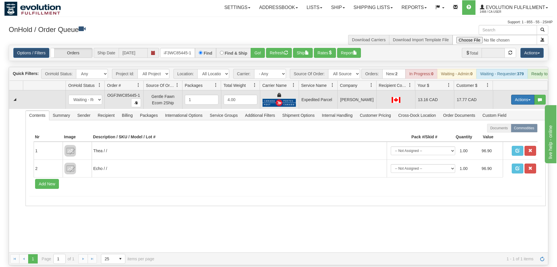
click at [529, 95] on button "Actions" at bounding box center [522, 100] width 23 height 10
click at [505, 129] on link "Ship" at bounding box center [511, 133] width 46 height 8
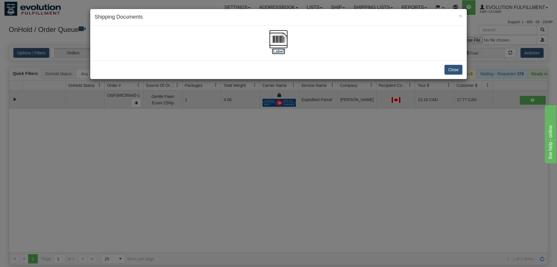
click at [279, 37] on img at bounding box center [278, 39] width 19 height 19
click at [356, 93] on div "× Shipping Documents [Label] Close" at bounding box center [278, 133] width 557 height 267
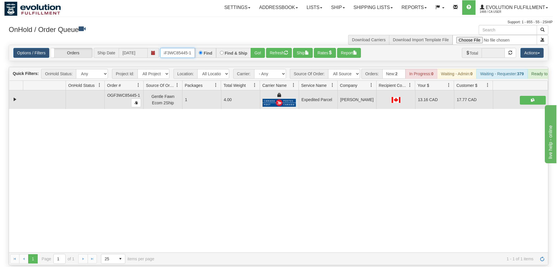
click at [182, 48] on input "OGF3WC85445-1" at bounding box center [177, 53] width 35 height 10
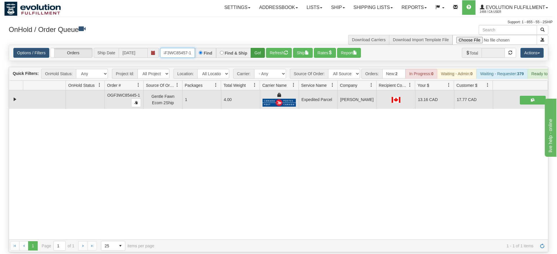
type input "OGF3WC85457-1"
drag, startPoint x: 252, startPoint y: 44, endPoint x: 256, endPoint y: 49, distance: 7.3
click at [252, 56] on div "Is equal to Is not equal to Contains Does not contains CAD USD EUR ZAR [PERSON_…" at bounding box center [278, 148] width 548 height 207
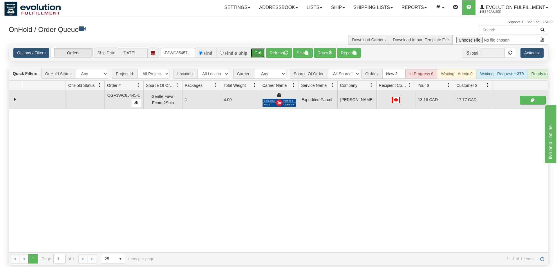
click at [258, 48] on button "Go!" at bounding box center [258, 53] width 14 height 10
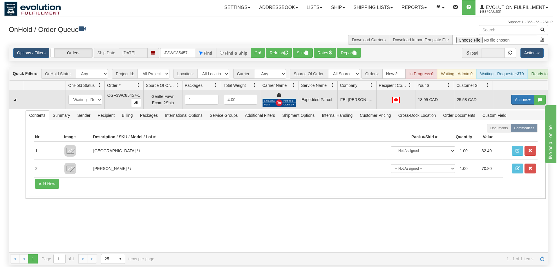
click at [528, 99] on span "button" at bounding box center [529, 99] width 2 height 1
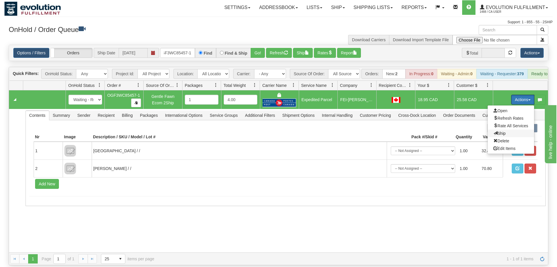
click at [504, 131] on span "Ship" at bounding box center [499, 133] width 12 height 5
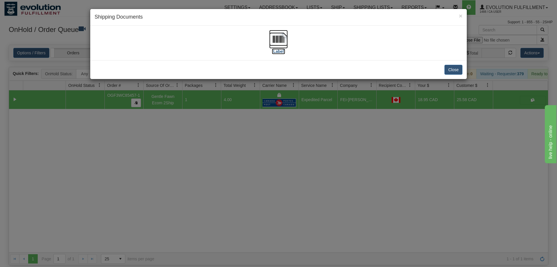
click at [275, 52] on label "[Label]" at bounding box center [278, 51] width 13 height 6
drag, startPoint x: 286, startPoint y: 124, endPoint x: 184, endPoint y: 37, distance: 134.0
click at [286, 126] on div "× Shipping Documents [Label] Close" at bounding box center [278, 133] width 557 height 267
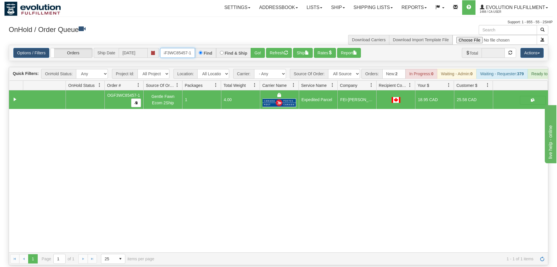
click at [176, 48] on input "OGF3WC85457-1" at bounding box center [177, 53] width 35 height 10
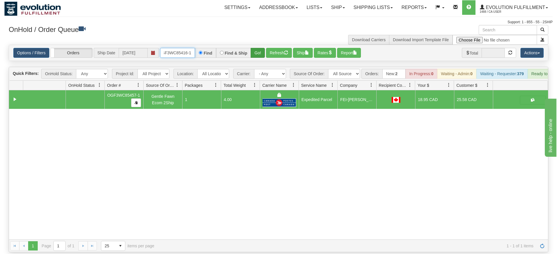
type input "OGF3WC85416-1"
click at [254, 54] on div "Is equal to Is not equal to Contains Does not contains CAD USD EUR ZAR [PERSON_…" at bounding box center [278, 148] width 548 height 207
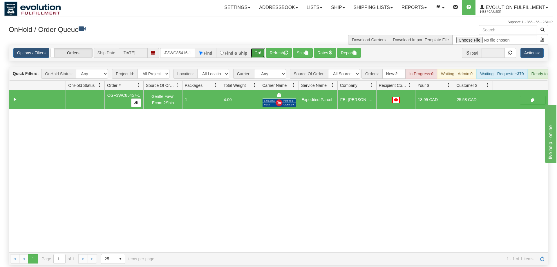
click at [258, 48] on button "Go!" at bounding box center [258, 53] width 14 height 10
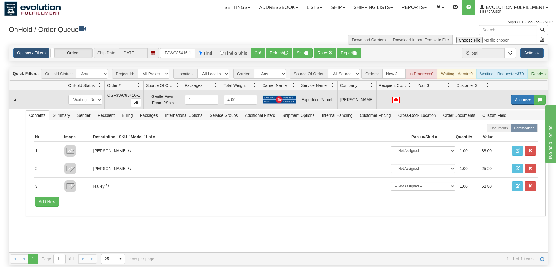
click at [517, 95] on button "Actions" at bounding box center [522, 100] width 23 height 10
click at [497, 123] on span "Rate All Services" at bounding box center [510, 125] width 35 height 5
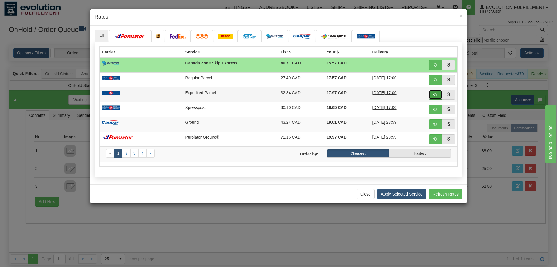
click at [439, 93] on button "button" at bounding box center [435, 95] width 13 height 10
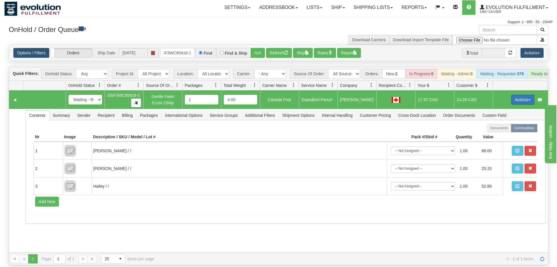
click at [521, 95] on button "Actions" at bounding box center [522, 100] width 23 height 10
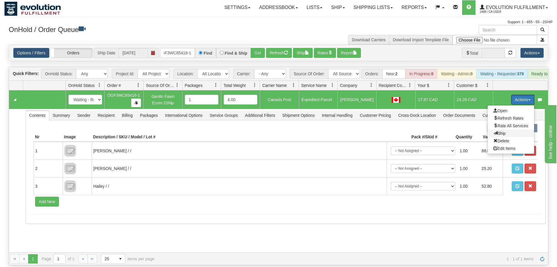
click at [498, 131] on span "Ship" at bounding box center [499, 133] width 12 height 5
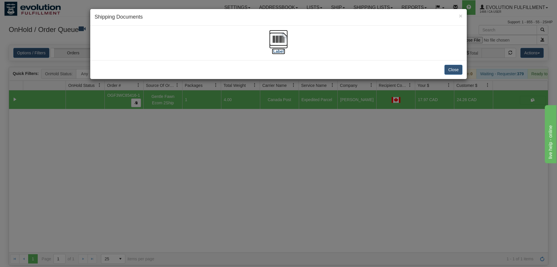
click at [271, 35] on img at bounding box center [278, 39] width 19 height 19
click at [357, 207] on div "× Shipping Documents [Label] Close" at bounding box center [278, 133] width 557 height 267
